Goal: Task Accomplishment & Management: Use online tool/utility

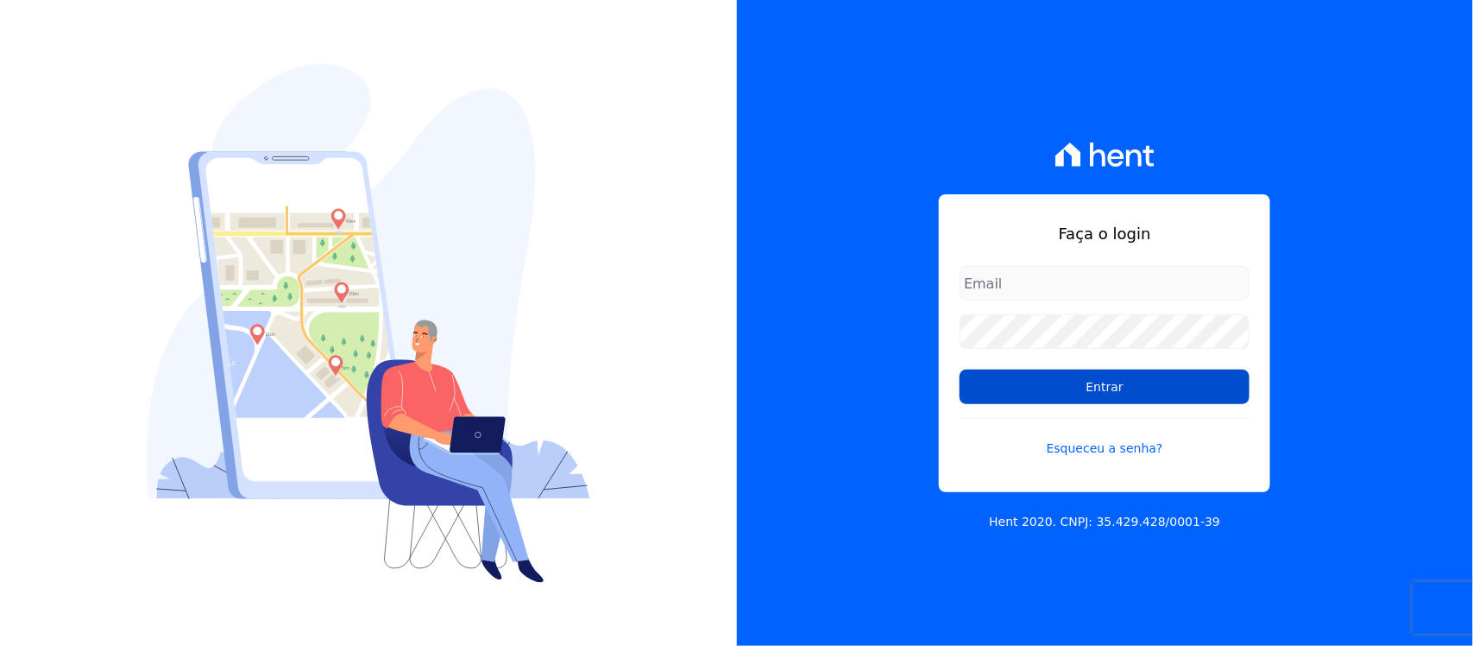
type input "[PERSON_NAME][EMAIL_ADDRESS][PERSON_NAME][DOMAIN_NAME]"
drag, startPoint x: 1103, startPoint y: 387, endPoint x: 1085, endPoint y: 393, distance: 19.1
click at [1102, 391] on input "Entrar" at bounding box center [1105, 386] width 290 height 35
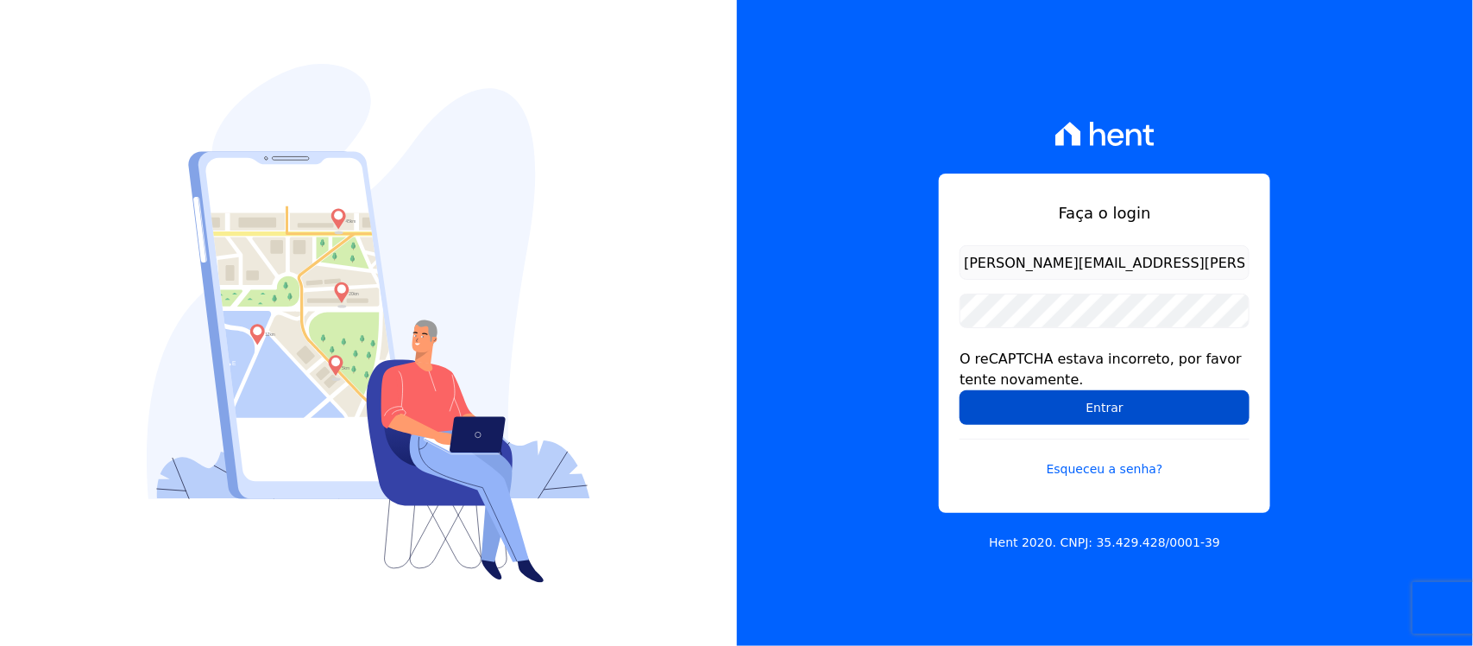
click at [1021, 402] on input "Entrar" at bounding box center [1105, 407] width 290 height 35
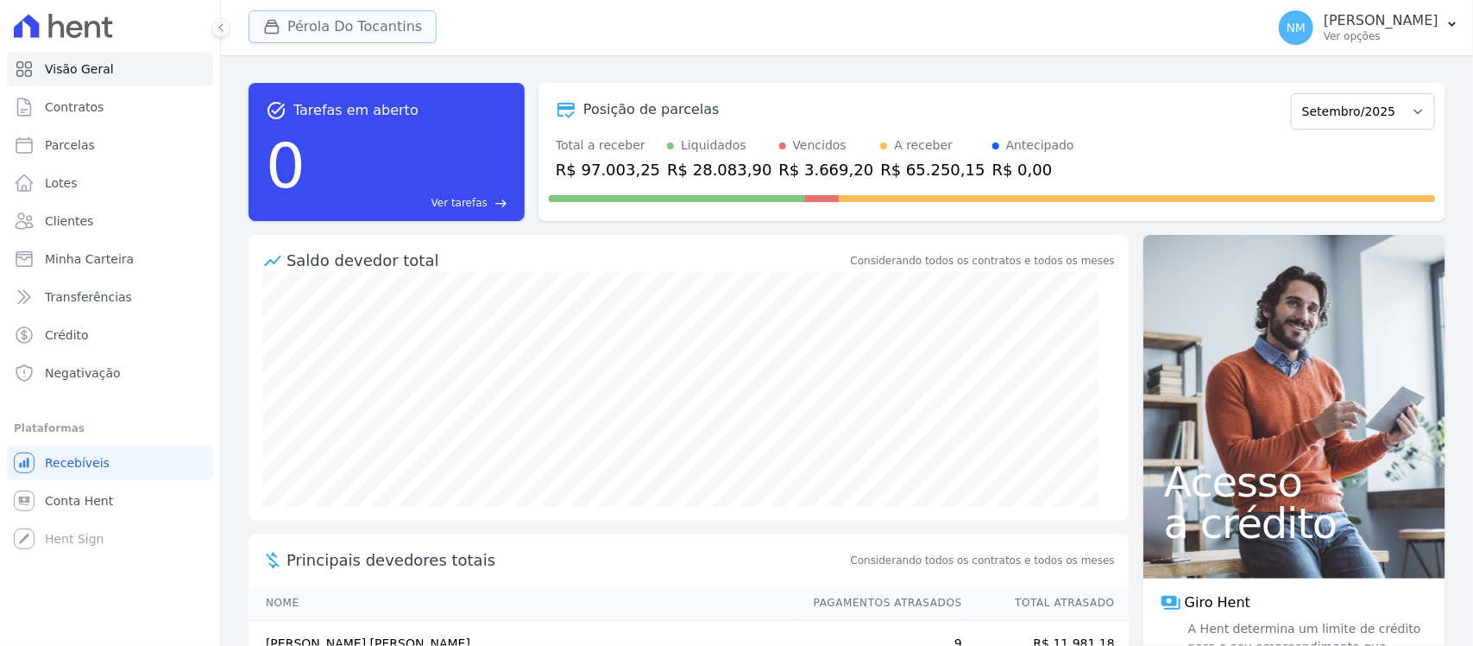
click at [332, 28] on button "Pérola Do Tocantins" at bounding box center [343, 26] width 188 height 33
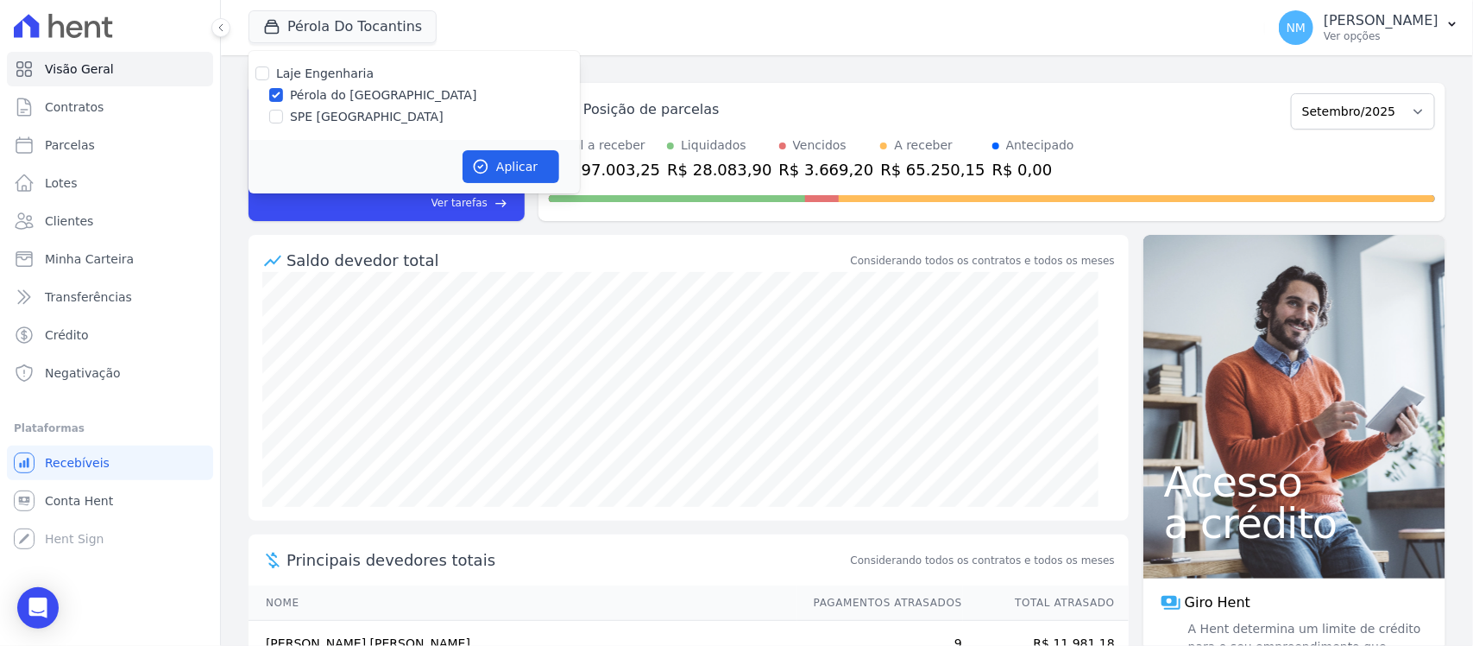
click at [341, 115] on label "SPE [GEOGRAPHIC_DATA]" at bounding box center [367, 117] width 154 height 18
click at [283, 115] on input "SPE [GEOGRAPHIC_DATA]" at bounding box center [276, 117] width 14 height 14
checkbox input "true"
click at [350, 97] on label "Pérola do [GEOGRAPHIC_DATA]" at bounding box center [383, 95] width 187 height 18
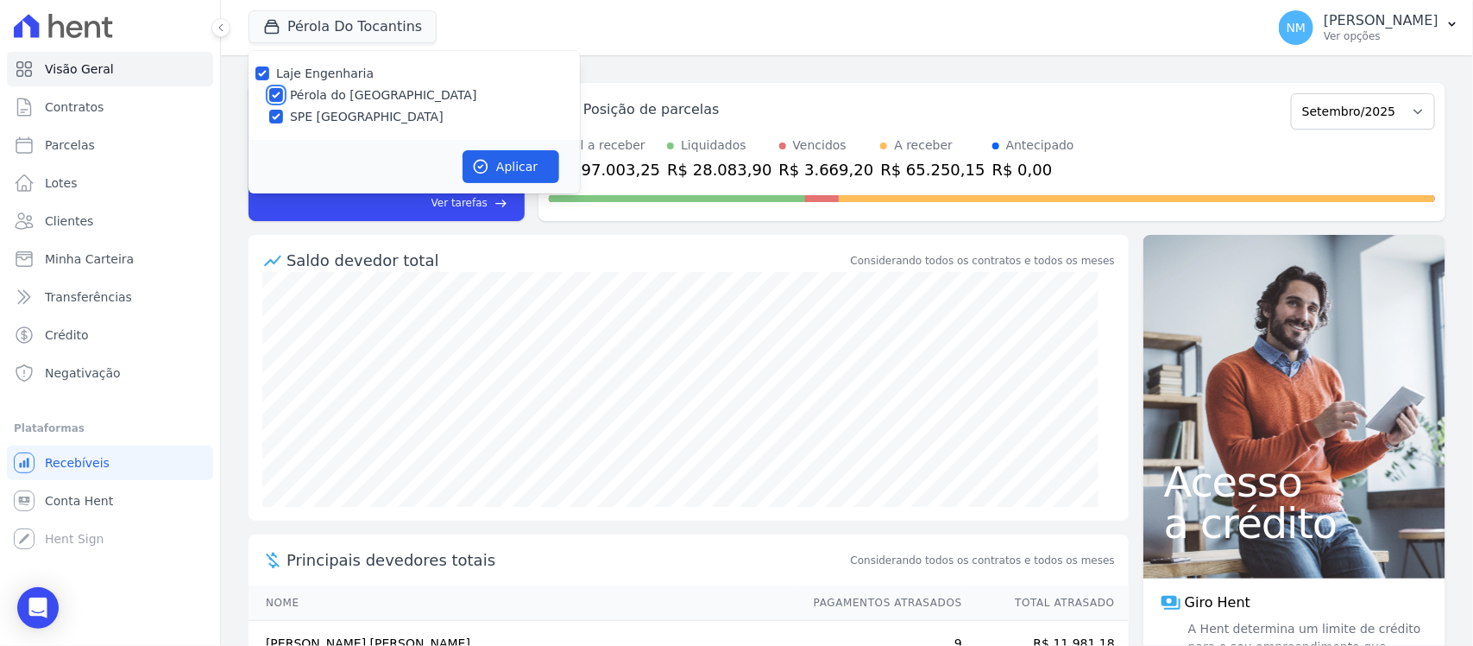
click at [283, 97] on input "Pérola do [GEOGRAPHIC_DATA]" at bounding box center [276, 95] width 14 height 14
checkbox input "false"
click at [484, 160] on icon "button" at bounding box center [480, 166] width 17 height 17
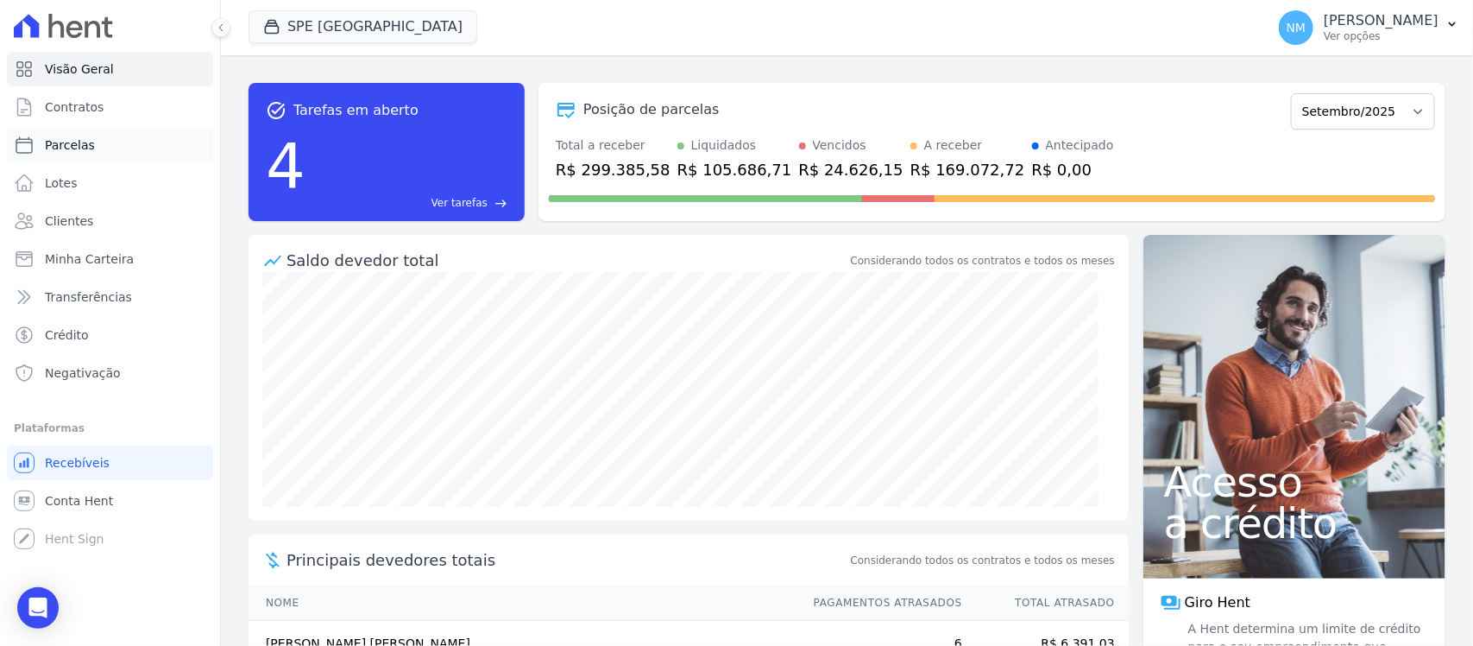
click at [130, 152] on link "Parcelas" at bounding box center [110, 145] width 206 height 35
click at [134, 144] on link "Parcelas" at bounding box center [110, 145] width 206 height 35
select select
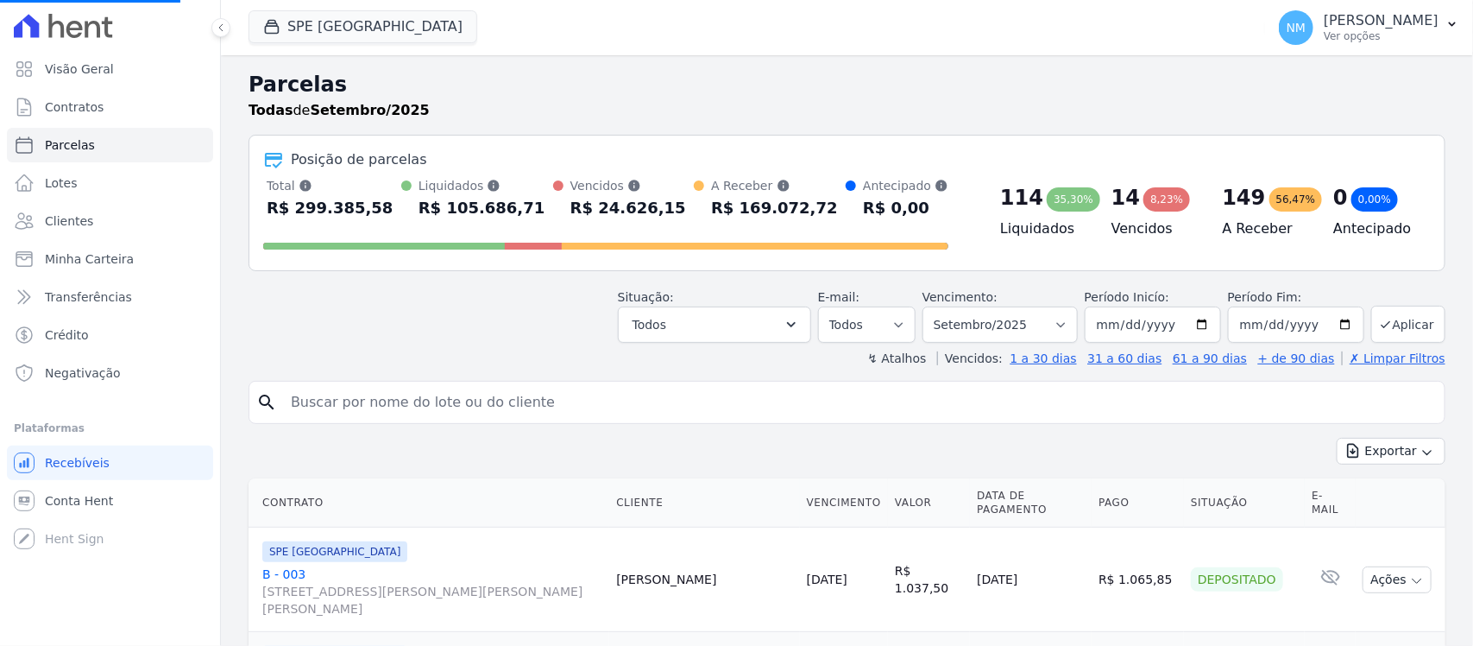
select select
click at [325, 412] on input "search" at bounding box center [860, 402] width 1158 height 35
click at [1440, 19] on button "NM Nilda Moura Ver opções" at bounding box center [1369, 27] width 208 height 48
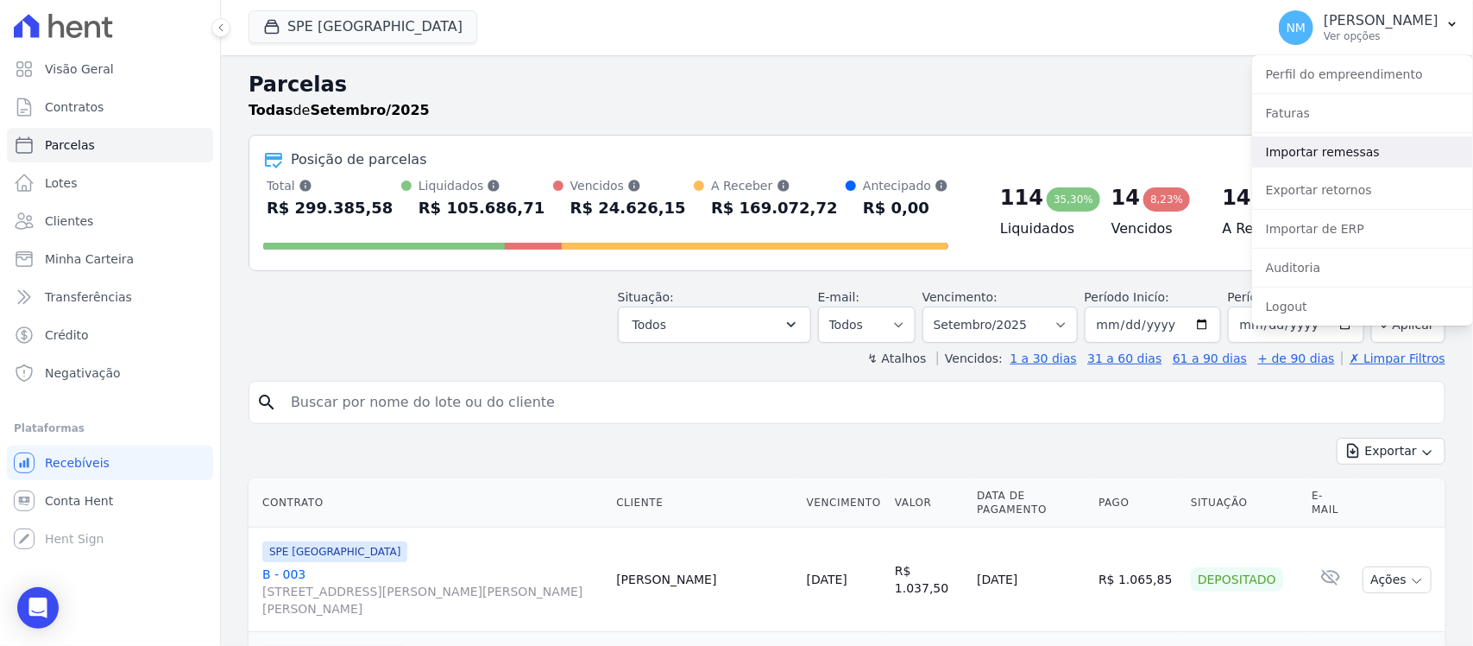
drag, startPoint x: 1348, startPoint y: 151, endPoint x: 1302, endPoint y: 169, distance: 50.0
click at [1348, 151] on link "Importar remessas" at bounding box center [1362, 151] width 221 height 31
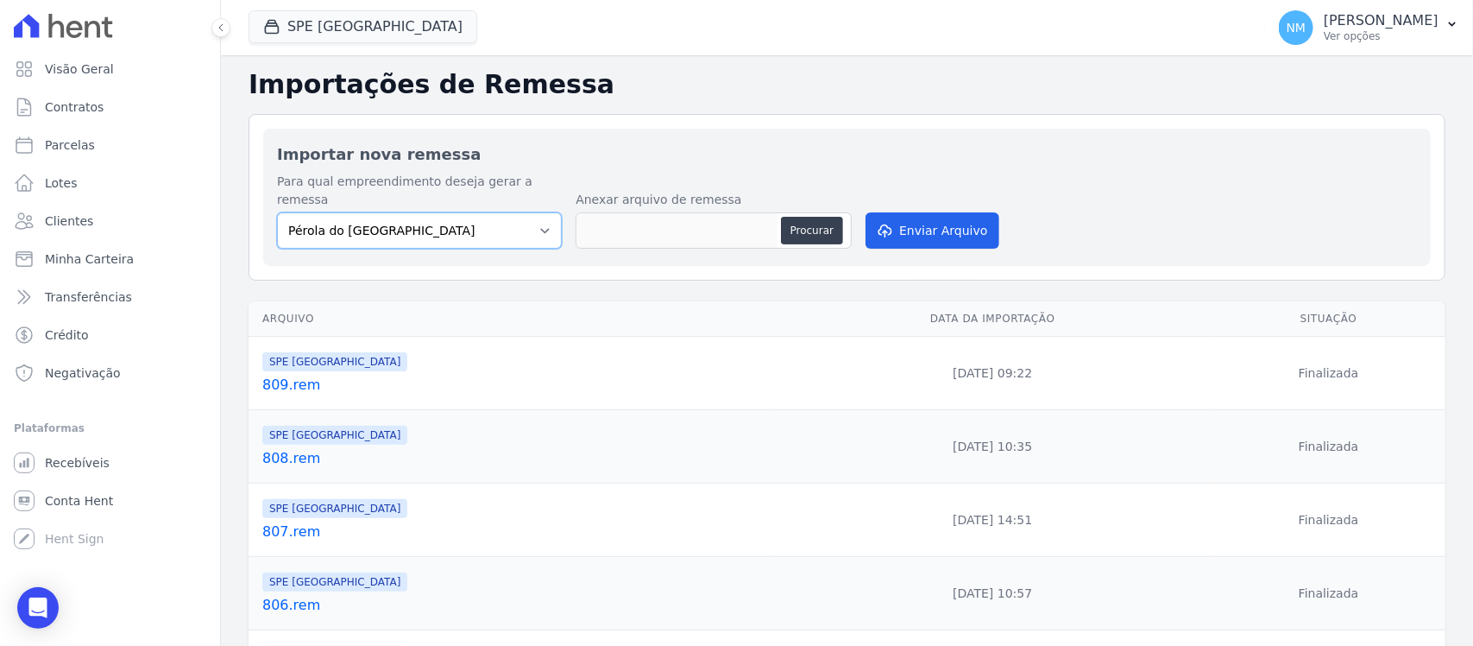
click at [532, 216] on select "Pérola do Tocantins SPE Montenegro" at bounding box center [419, 230] width 285 height 36
select select "168bdd06-a3dd-4988-b5a9-b0a7c7bf8968"
click at [277, 212] on select "Pérola do Tocantins SPE Montenegro" at bounding box center [419, 230] width 285 height 36
click at [800, 217] on button "Procurar" at bounding box center [812, 231] width 62 height 28
type input "810.rem"
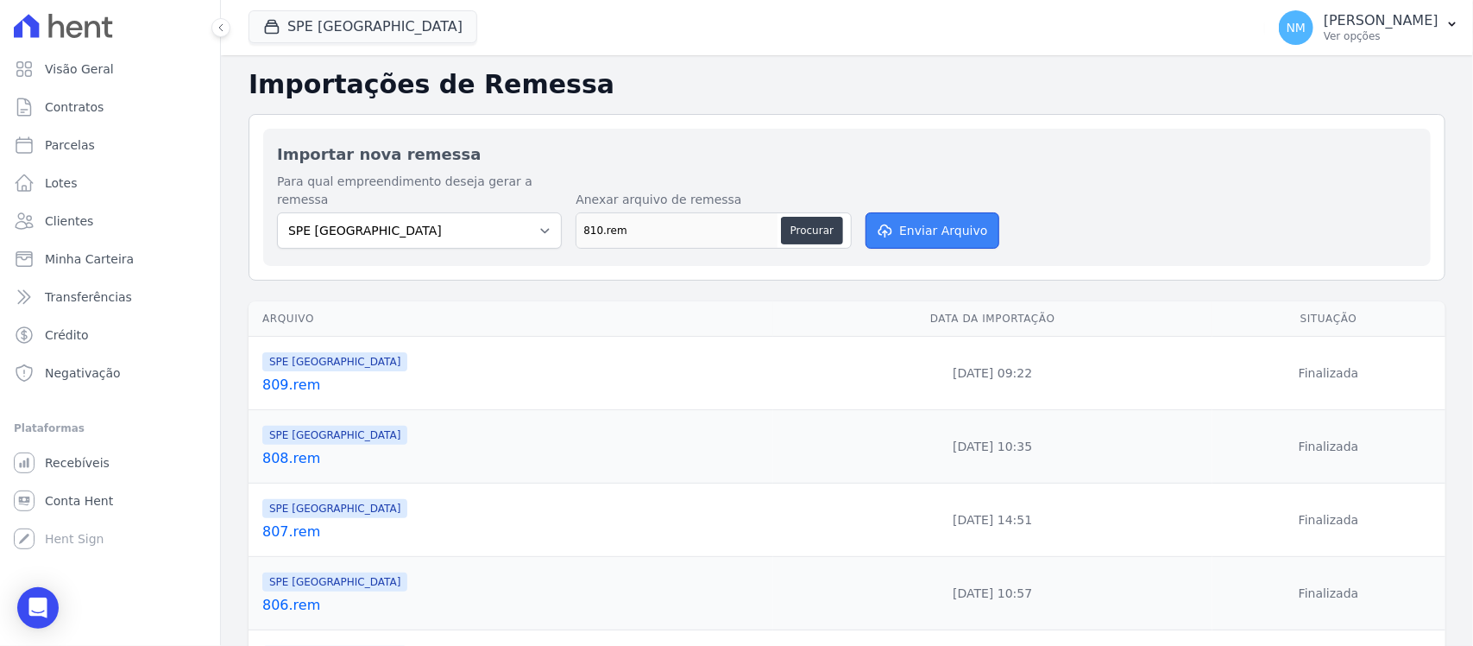
click at [967, 212] on button "Enviar Arquivo" at bounding box center [932, 230] width 133 height 36
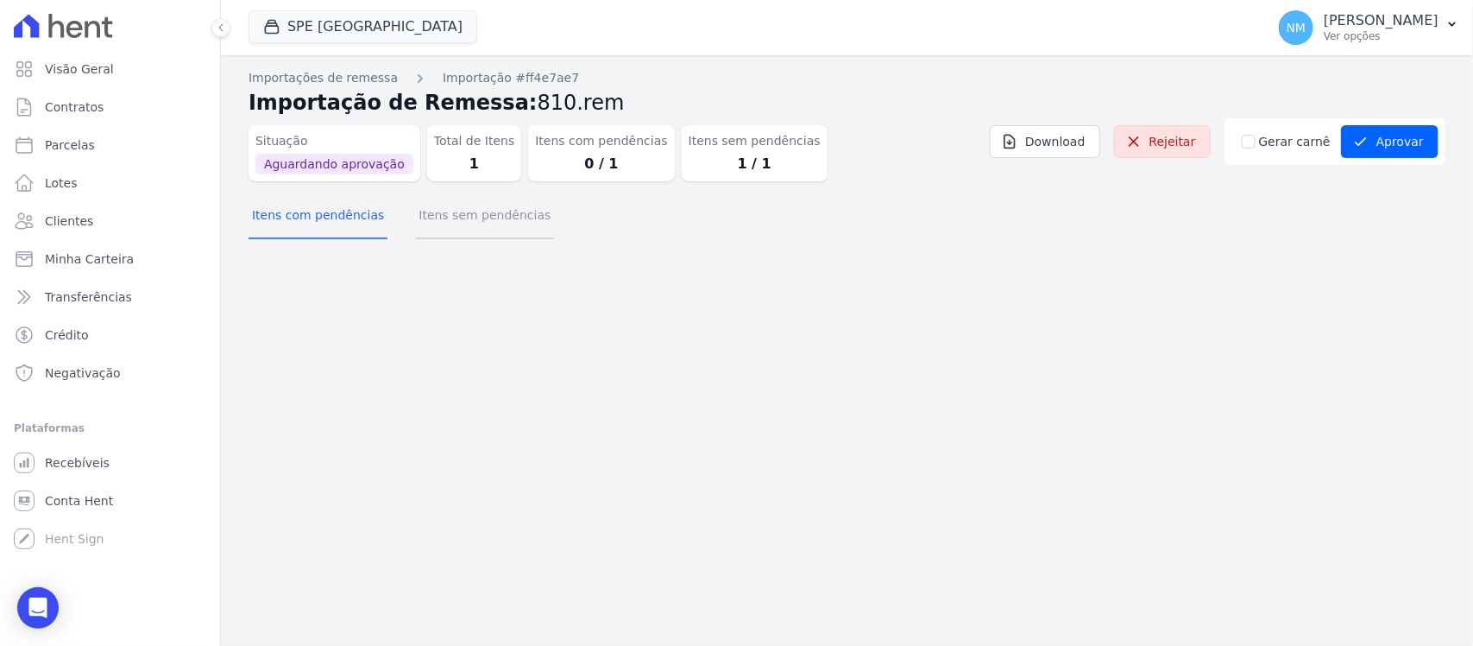
click at [490, 230] on button "Itens sem pendências" at bounding box center [484, 216] width 139 height 45
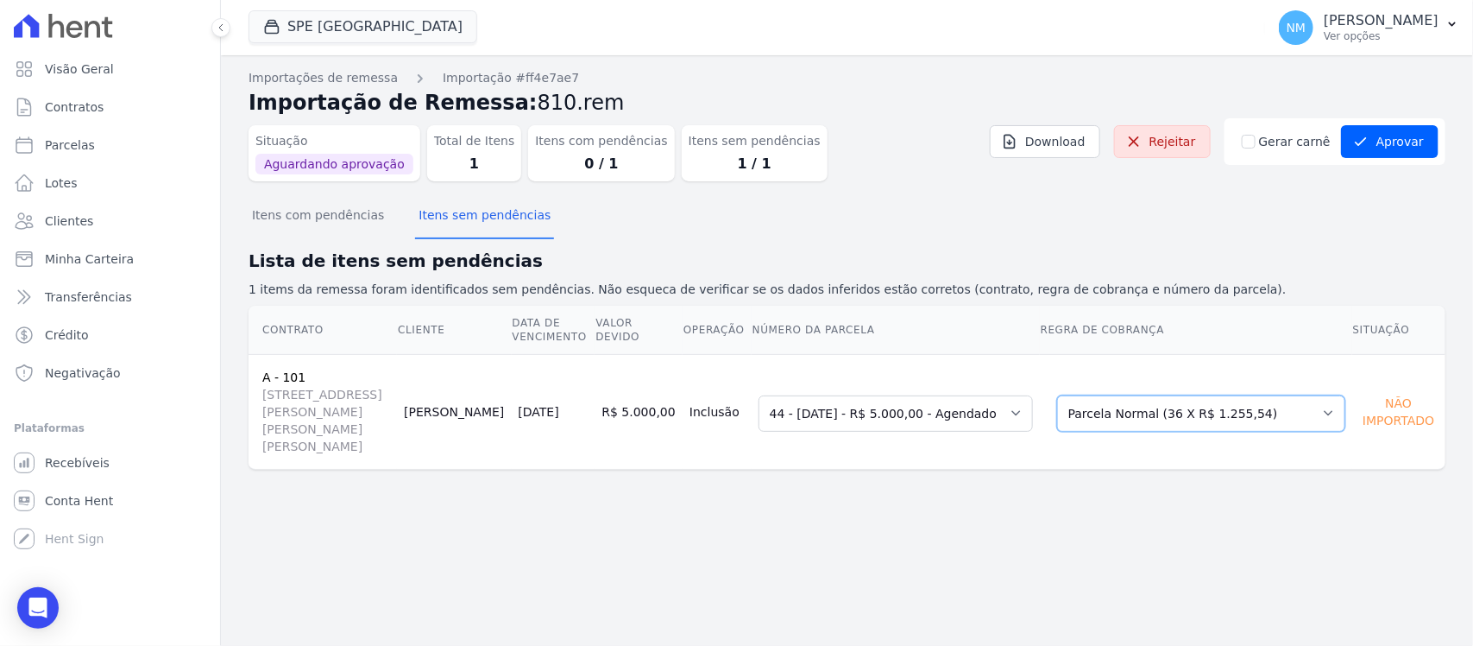
click at [1319, 408] on select "Selecione uma Nova Parcela Avulsa Parcela Avulsa Existente Parcela Normal (3 X …" at bounding box center [1201, 413] width 288 height 36
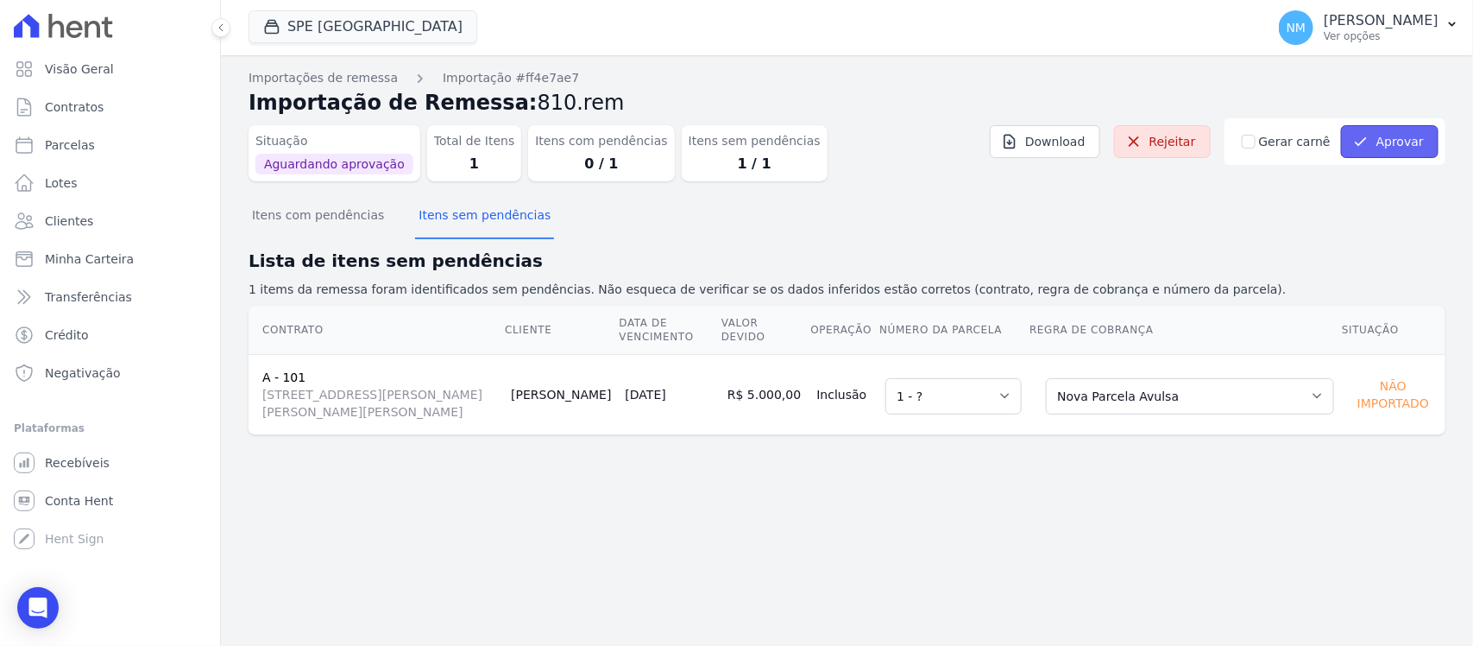
click at [1413, 138] on button "Aprovar" at bounding box center [1390, 141] width 98 height 33
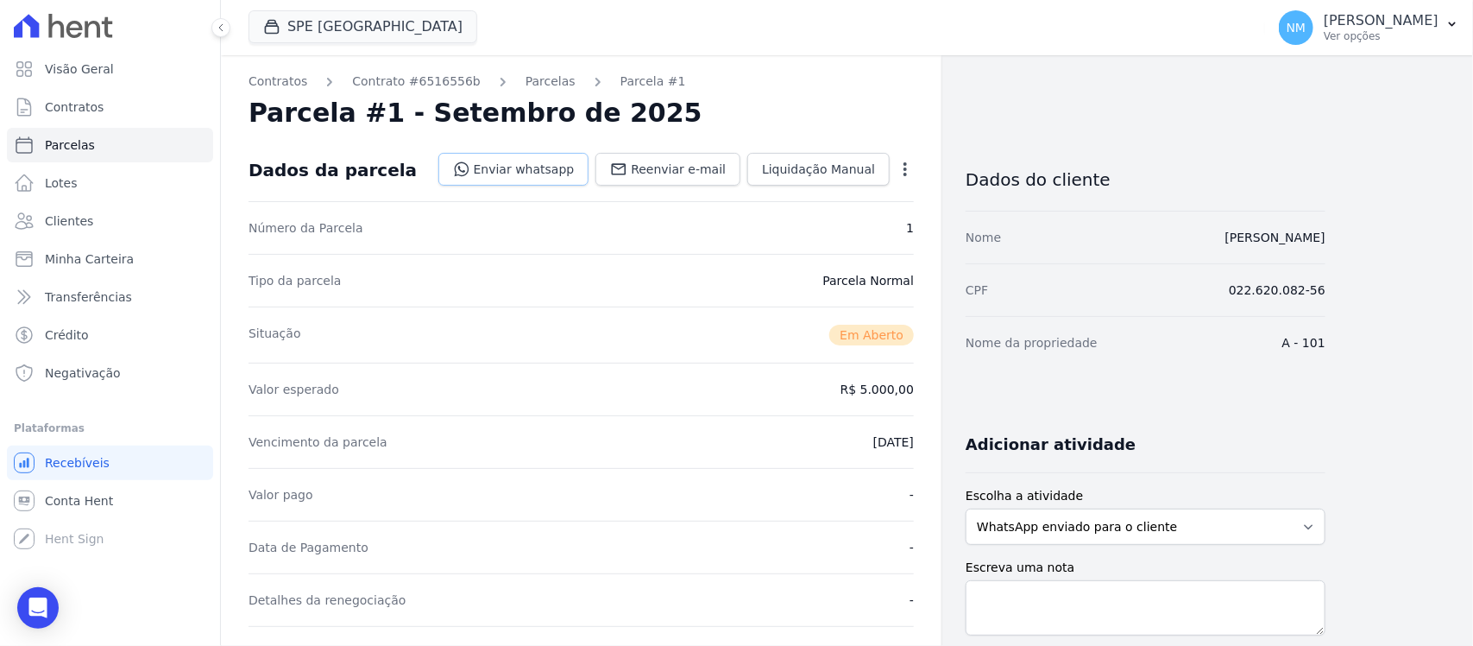
click at [558, 167] on link "Enviar whatsapp" at bounding box center [513, 169] width 151 height 33
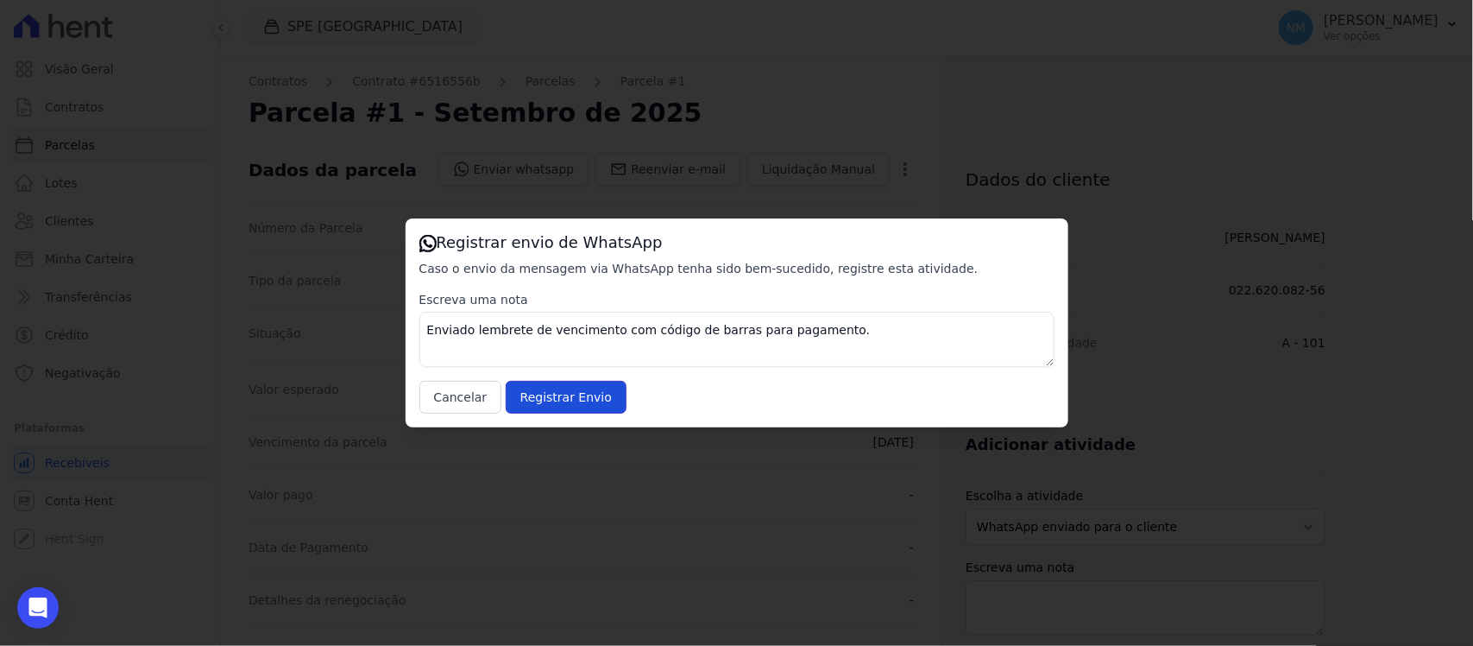
drag, startPoint x: 568, startPoint y: 400, endPoint x: 809, endPoint y: 200, distance: 312.7
click at [574, 397] on input "Registrar Envio" at bounding box center [566, 397] width 121 height 33
